Goal: Information Seeking & Learning: Check status

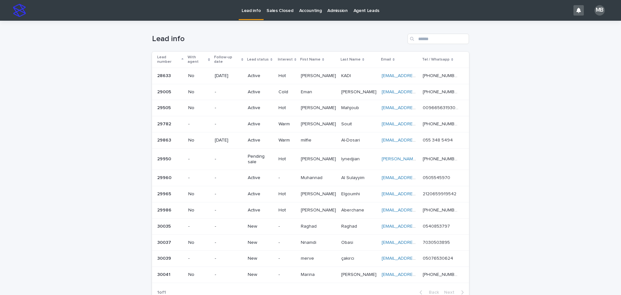
click at [358, 222] on p "Raghad" at bounding box center [349, 225] width 17 height 7
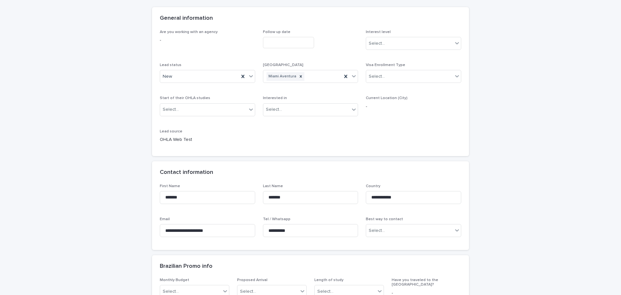
scroll to position [65, 0]
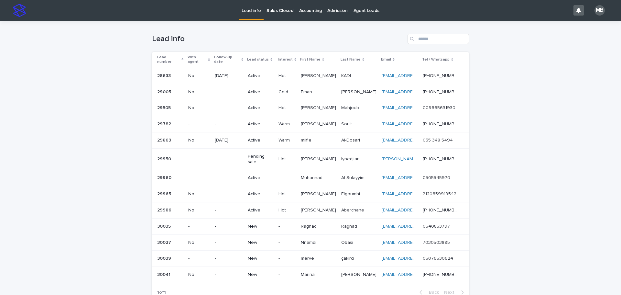
click at [63, 182] on div "Loading... Saving… Loading... Saving… Lead info Lead number With agent Follow-u…" at bounding box center [310, 179] width 621 height 317
click at [309, 238] on p "Nnamdi" at bounding box center [309, 241] width 17 height 7
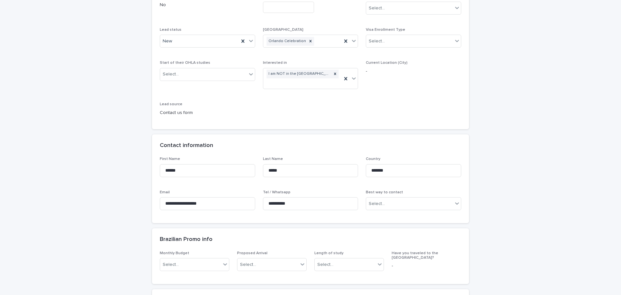
scroll to position [129, 0]
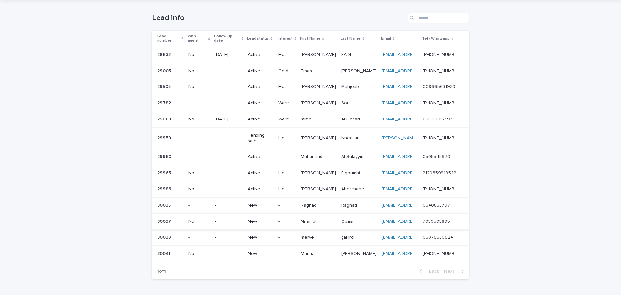
scroll to position [32, 0]
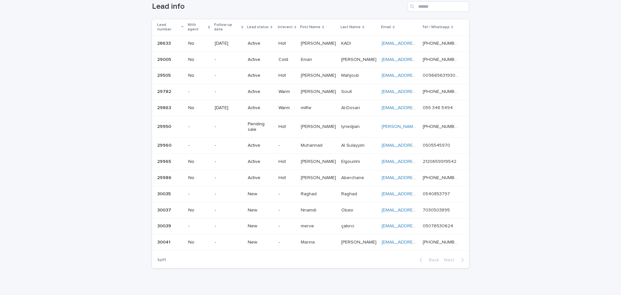
click at [289, 221] on div "-" at bounding box center [286, 226] width 17 height 11
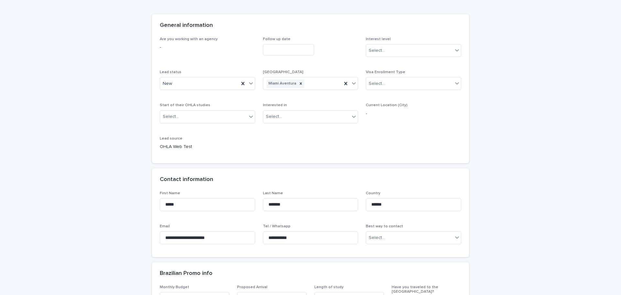
scroll to position [65, 0]
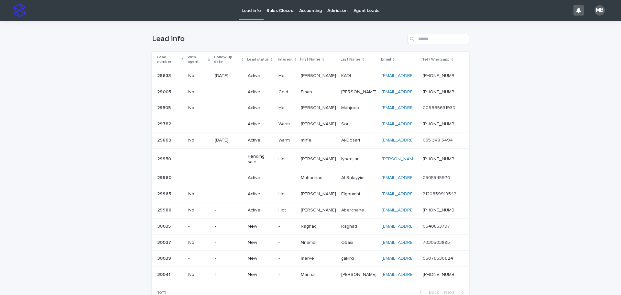
click at [369, 266] on td "[PERSON_NAME] [PERSON_NAME]" at bounding box center [359, 274] width 40 height 16
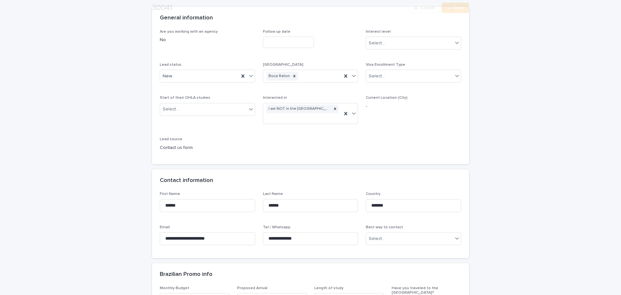
scroll to position [65, 0]
